Goal: Task Accomplishment & Management: Manage account settings

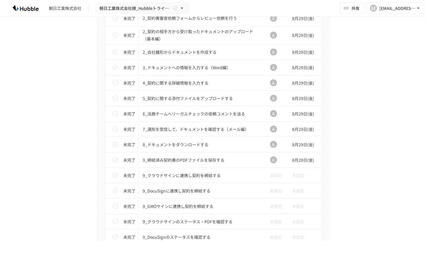
scroll to position [553, 0]
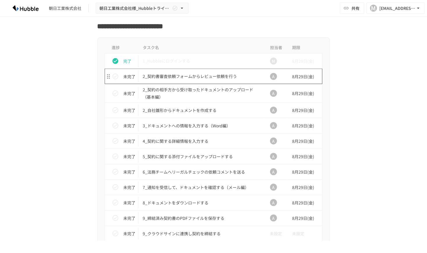
click at [191, 74] on p "2_契約書審査依頼フォームからレビュー依頼を行う" at bounding box center [201, 76] width 117 height 7
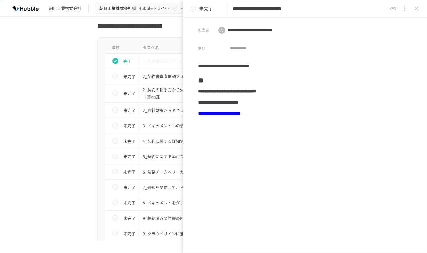
click at [241, 112] on link "**********" at bounding box center [219, 113] width 42 height 4
click at [419, 6] on icon "close drawer" at bounding box center [416, 8] width 7 height 7
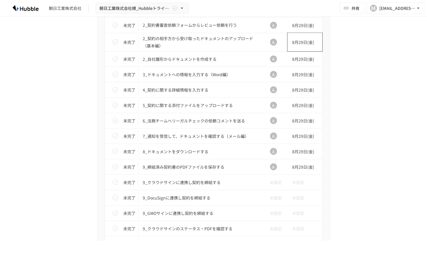
scroll to position [553, 0]
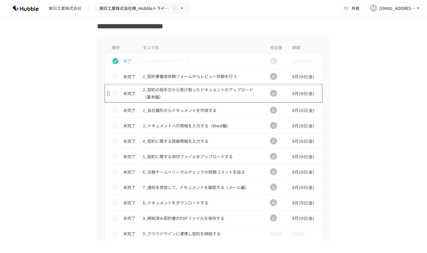
click at [240, 86] on p "2_契約の相手方から受け取ったドキュメントのアップロード（基本編）" at bounding box center [201, 93] width 117 height 15
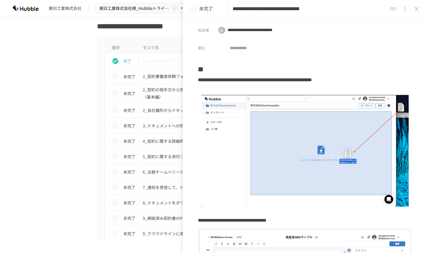
click at [43, 75] on div "進捗 タスク名 担当者 期限 完了 1_Hubbleにログインする M [DATE] 未完了 2_契約書審査依頼フォームからレビュー依頼を行う A [DATE…" at bounding box center [213, 202] width 355 height 331
click at [421, 8] on button "close drawer" at bounding box center [417, 9] width 12 height 12
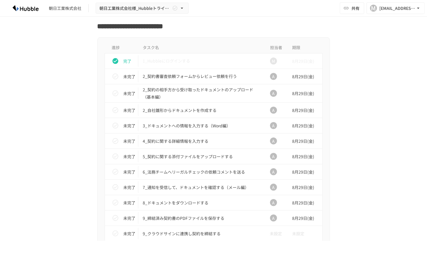
click at [17, 8] on img at bounding box center [25, 7] width 37 height 9
click at [60, 8] on div "朝日工業株式会社" at bounding box center [65, 8] width 33 height 6
click at [31, 7] on img at bounding box center [25, 7] width 37 height 9
click at [274, 78] on div "A" at bounding box center [273, 77] width 19 height 12
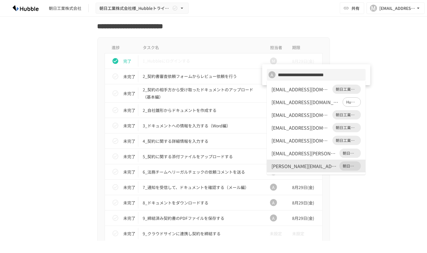
click at [181, 76] on div at bounding box center [213, 126] width 427 height 253
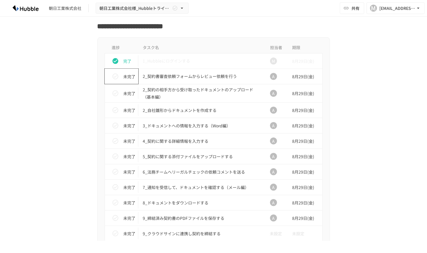
click at [112, 75] on icon "status" at bounding box center [115, 76] width 7 height 7
click at [273, 76] on div "A" at bounding box center [273, 76] width 7 height 7
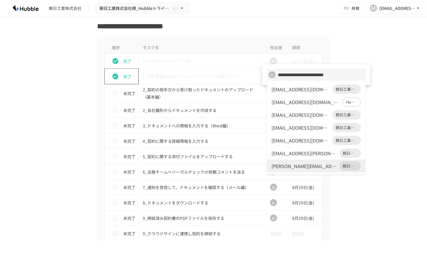
click at [316, 90] on div "[EMAIL_ADDRESS][DOMAIN_NAME]" at bounding box center [301, 89] width 59 height 7
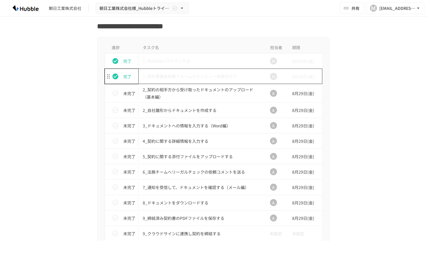
click at [179, 75] on p "2_契約書審査依頼フォームからレビュー依頼を行う" at bounding box center [201, 76] width 117 height 7
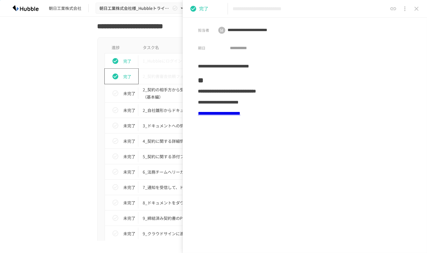
click at [241, 115] on link "**********" at bounding box center [219, 113] width 42 height 4
click at [419, 7] on icon "close drawer" at bounding box center [416, 8] width 7 height 7
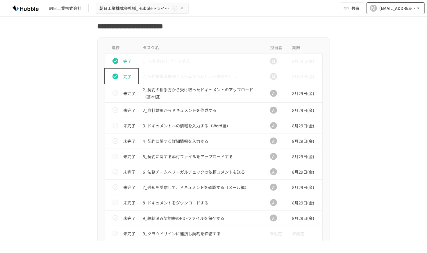
click at [390, 12] on button "M [EMAIL_ADDRESS][DOMAIN_NAME]" at bounding box center [396, 8] width 58 height 12
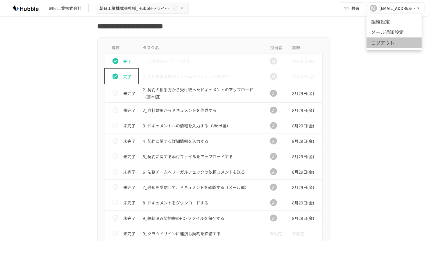
click at [399, 45] on li "ログアウト" at bounding box center [394, 42] width 55 height 11
